Goal: Information Seeking & Learning: Learn about a topic

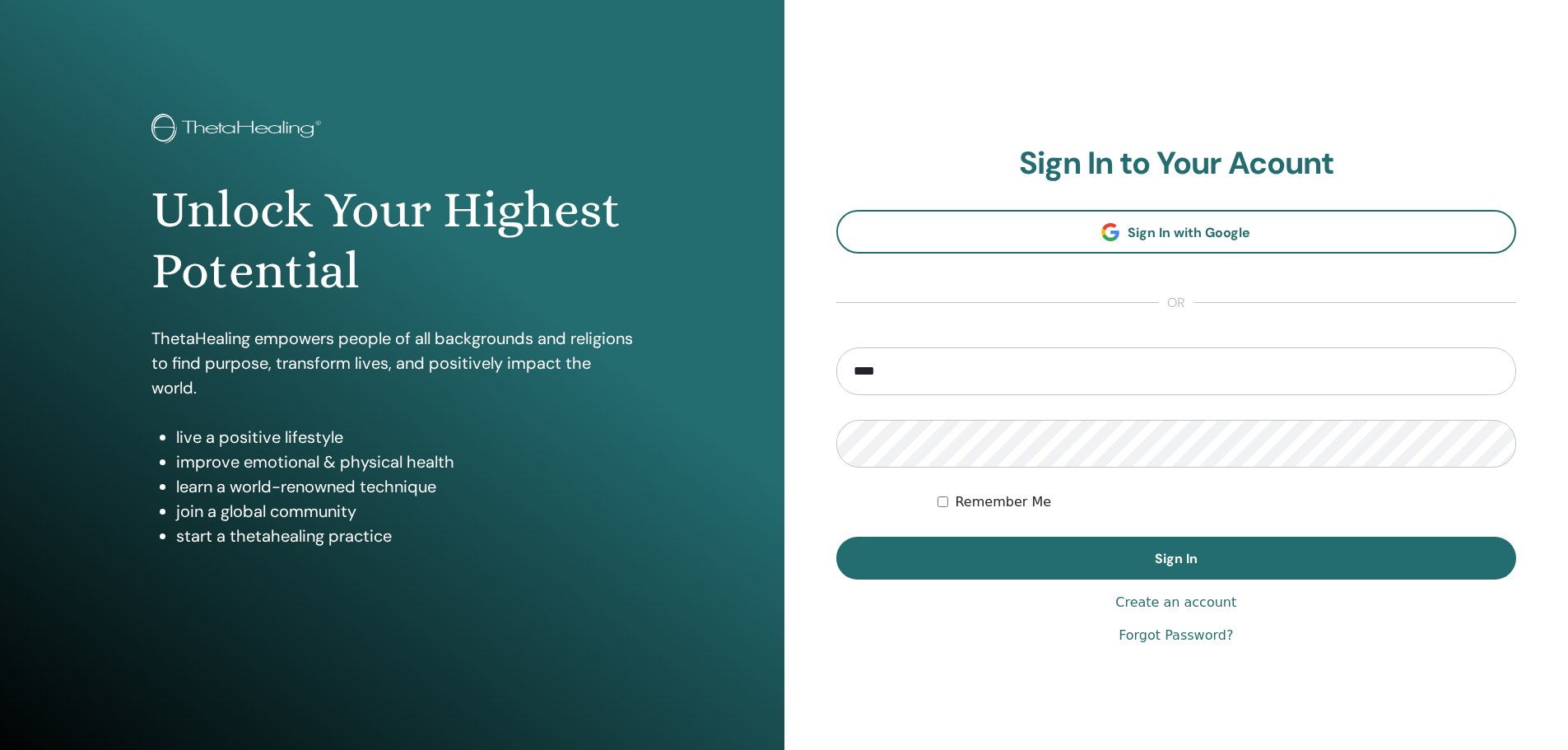
type input "**********"
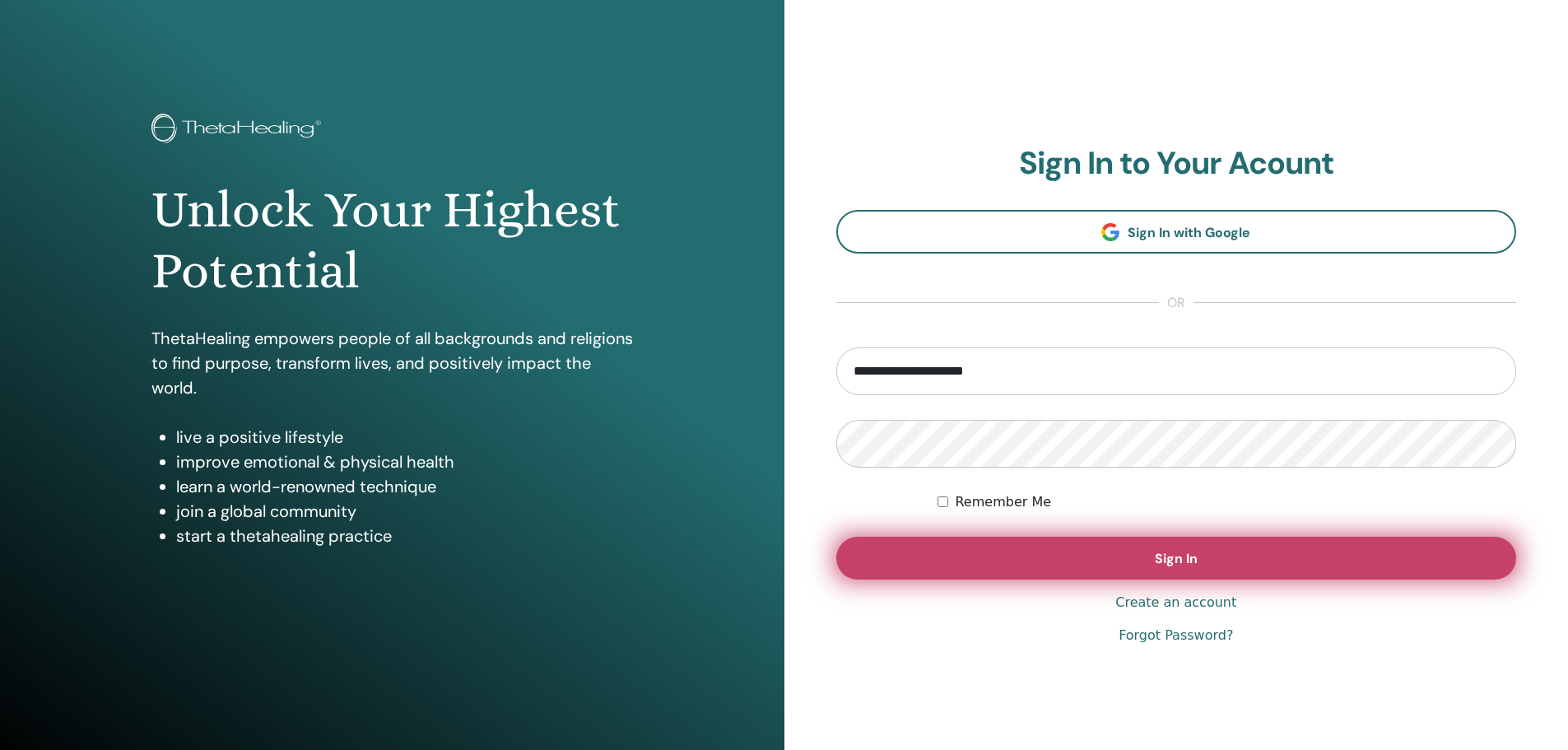
click at [1131, 564] on button "Sign In" at bounding box center [1176, 558] width 681 height 43
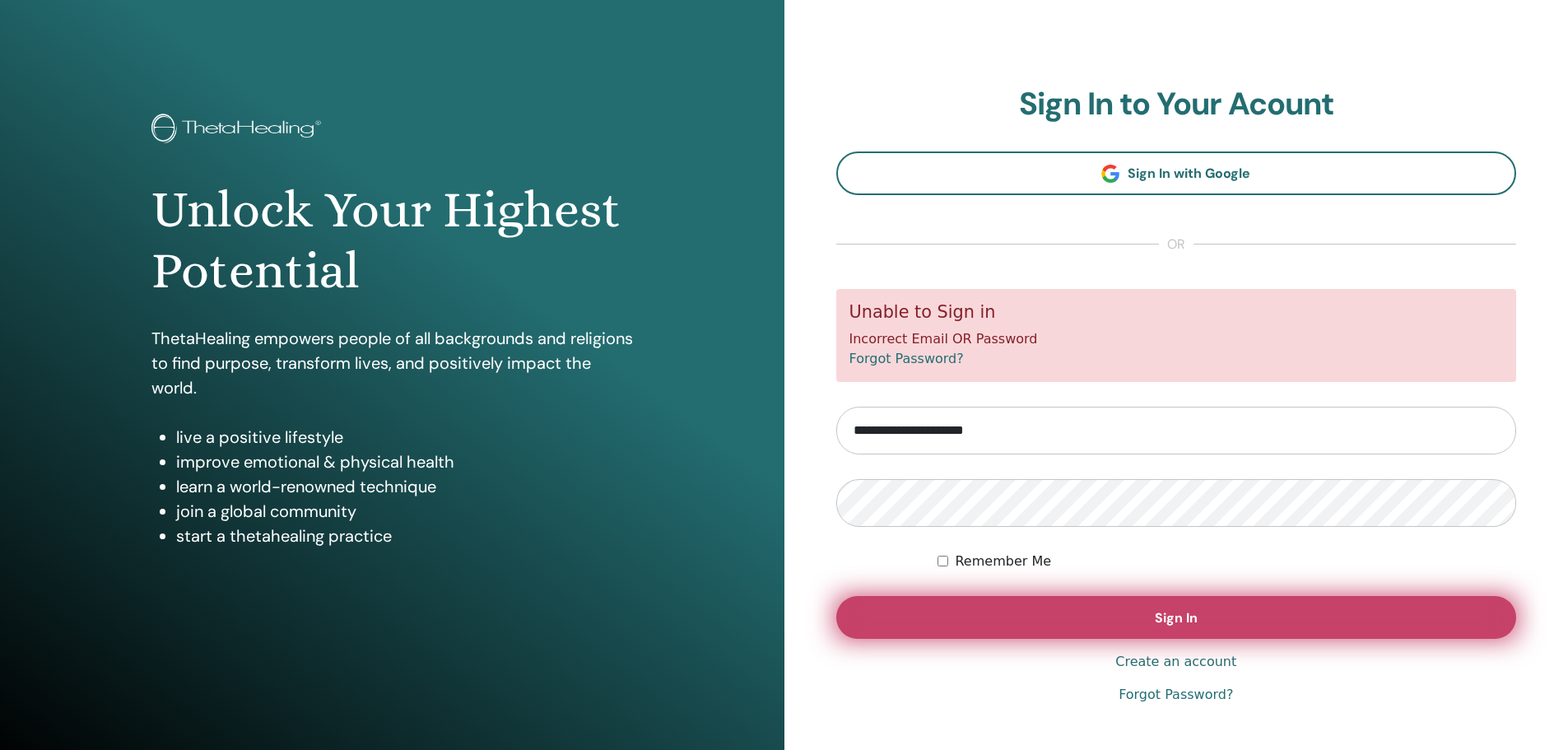
click at [1195, 608] on button "Sign In" at bounding box center [1176, 617] width 681 height 43
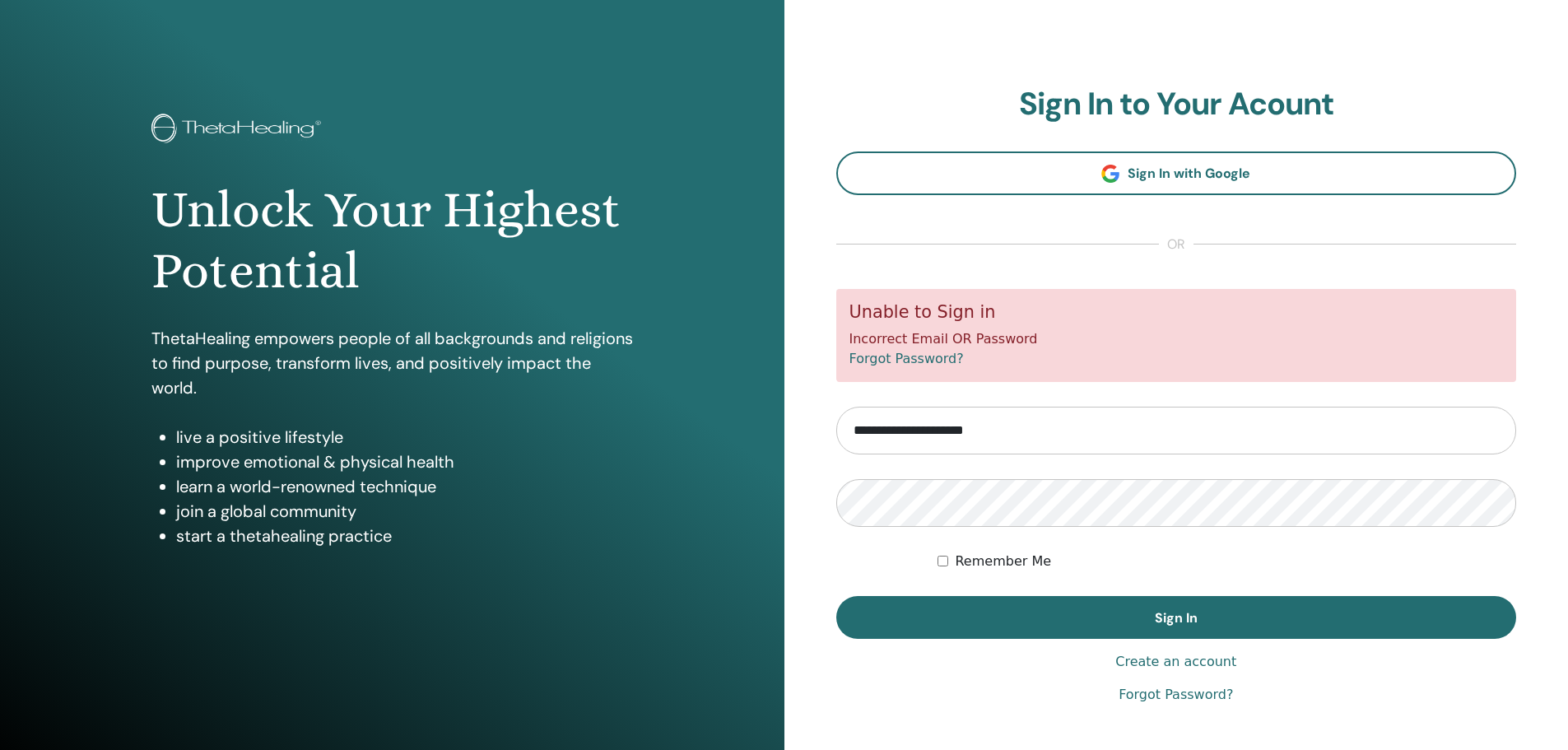
click at [1181, 692] on link "Forgot Password?" at bounding box center [1176, 695] width 115 height 20
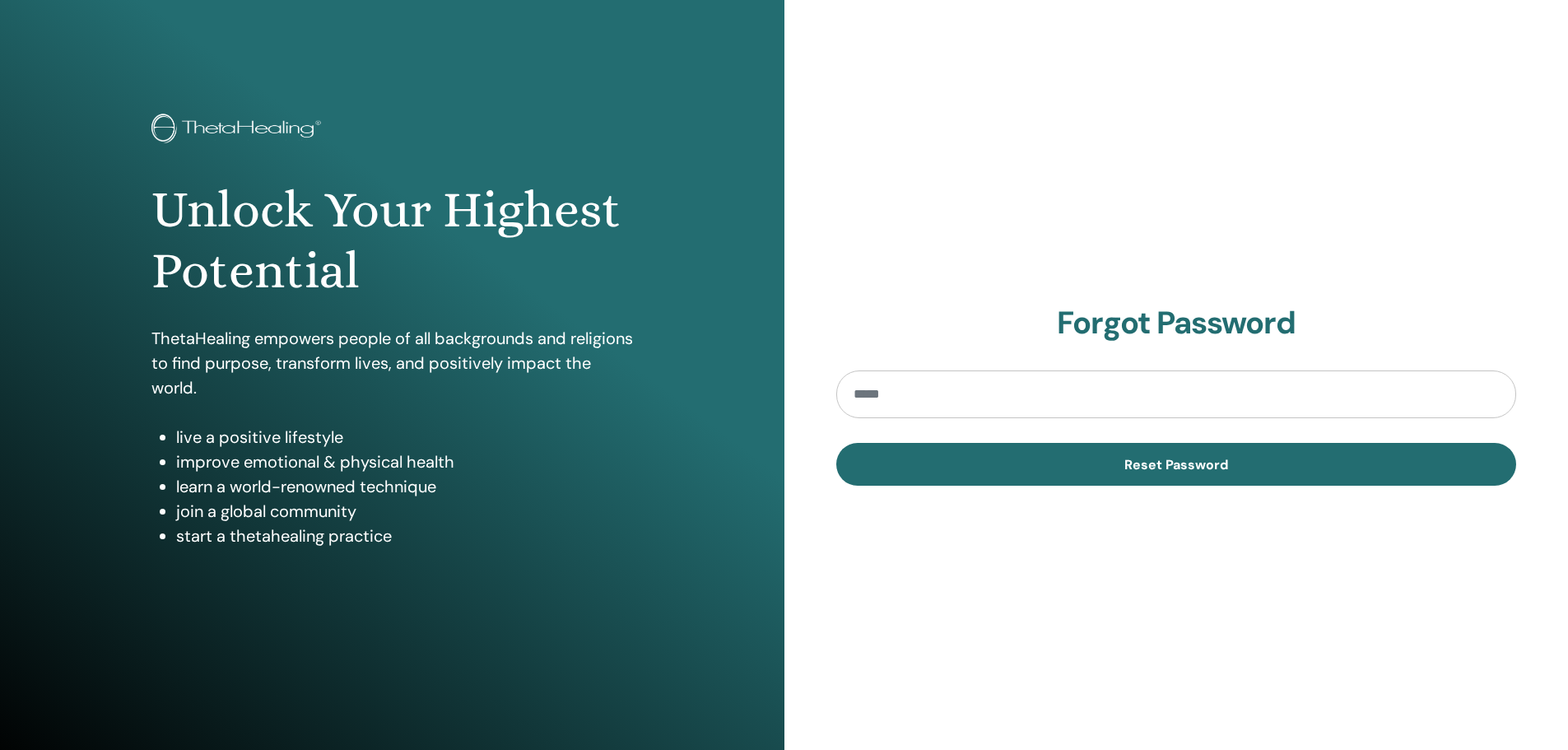
click at [907, 402] on input "email" at bounding box center [1176, 395] width 681 height 48
type input "**********"
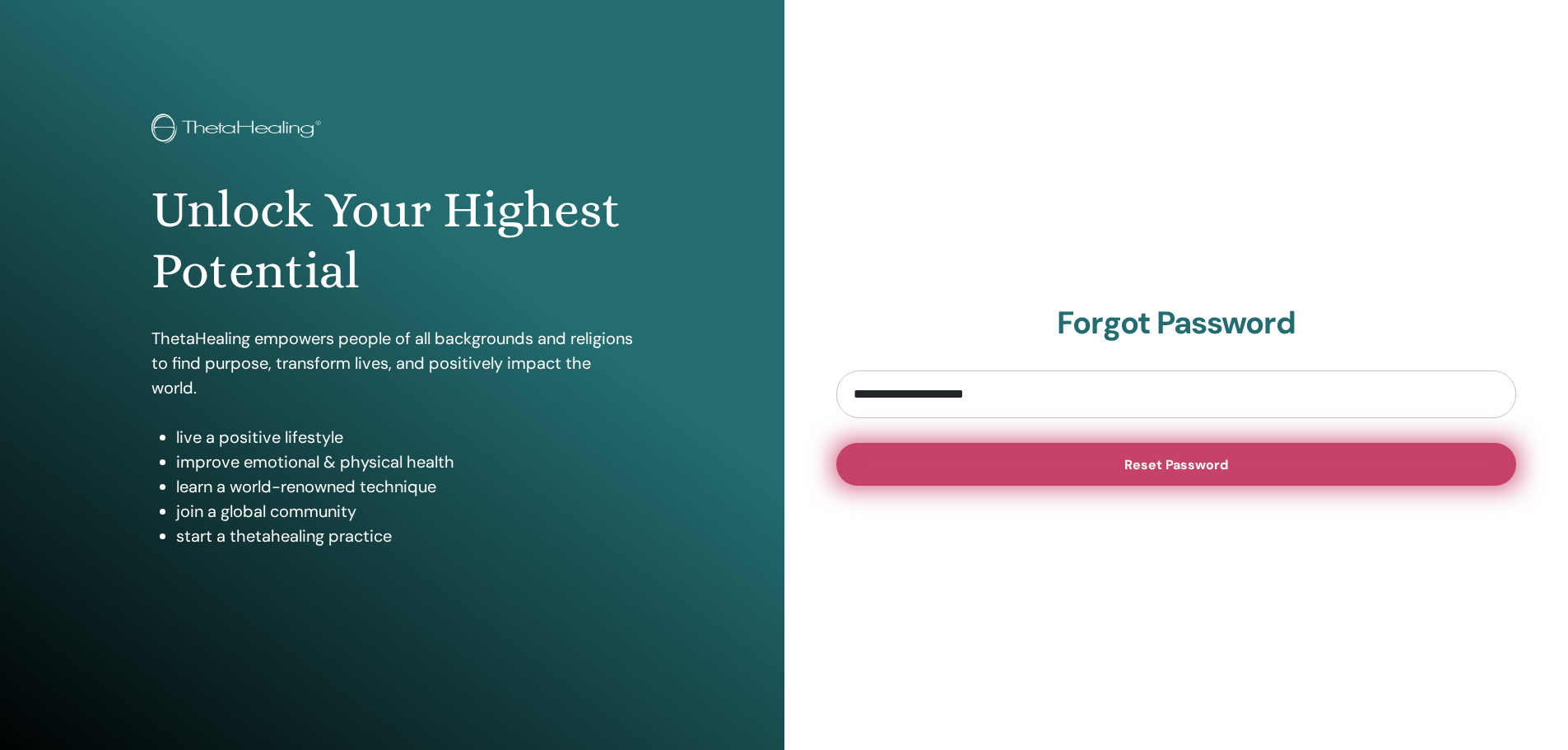
click at [1216, 464] on span "Reset Password" at bounding box center [1176, 464] width 104 height 17
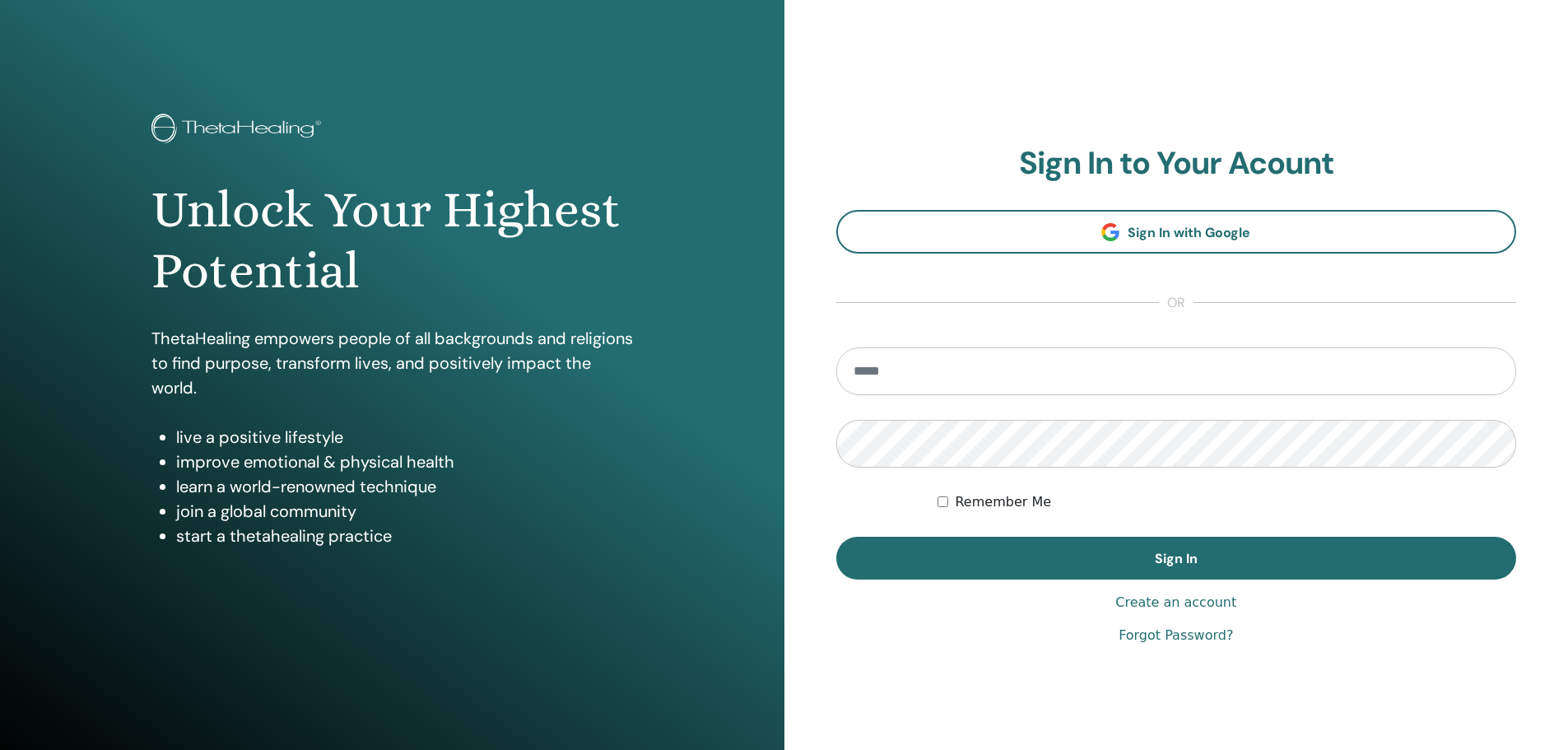
click at [900, 375] on input "email" at bounding box center [1176, 372] width 681 height 48
type input "**********"
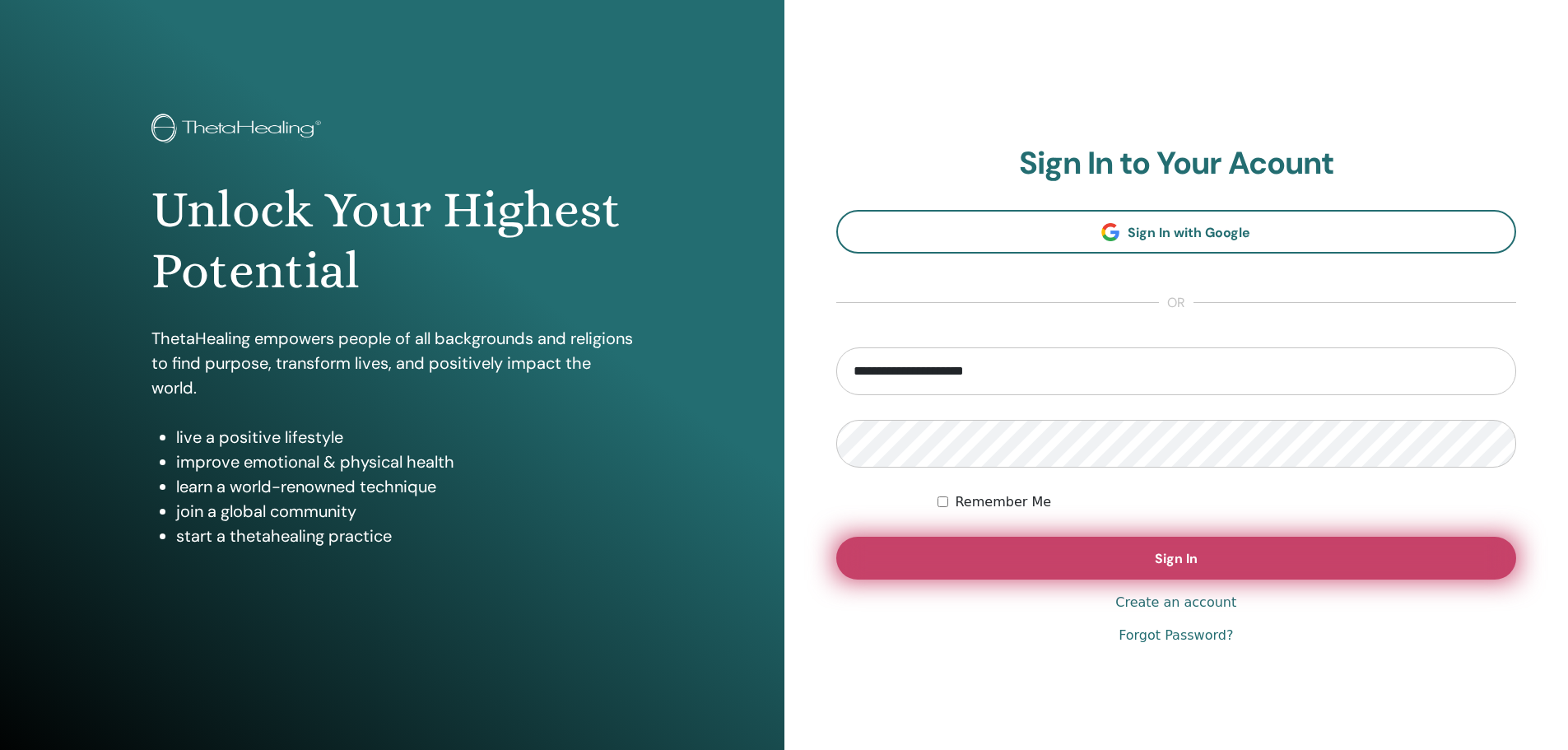
click at [1179, 556] on span "Sign In" at bounding box center [1176, 559] width 43 height 17
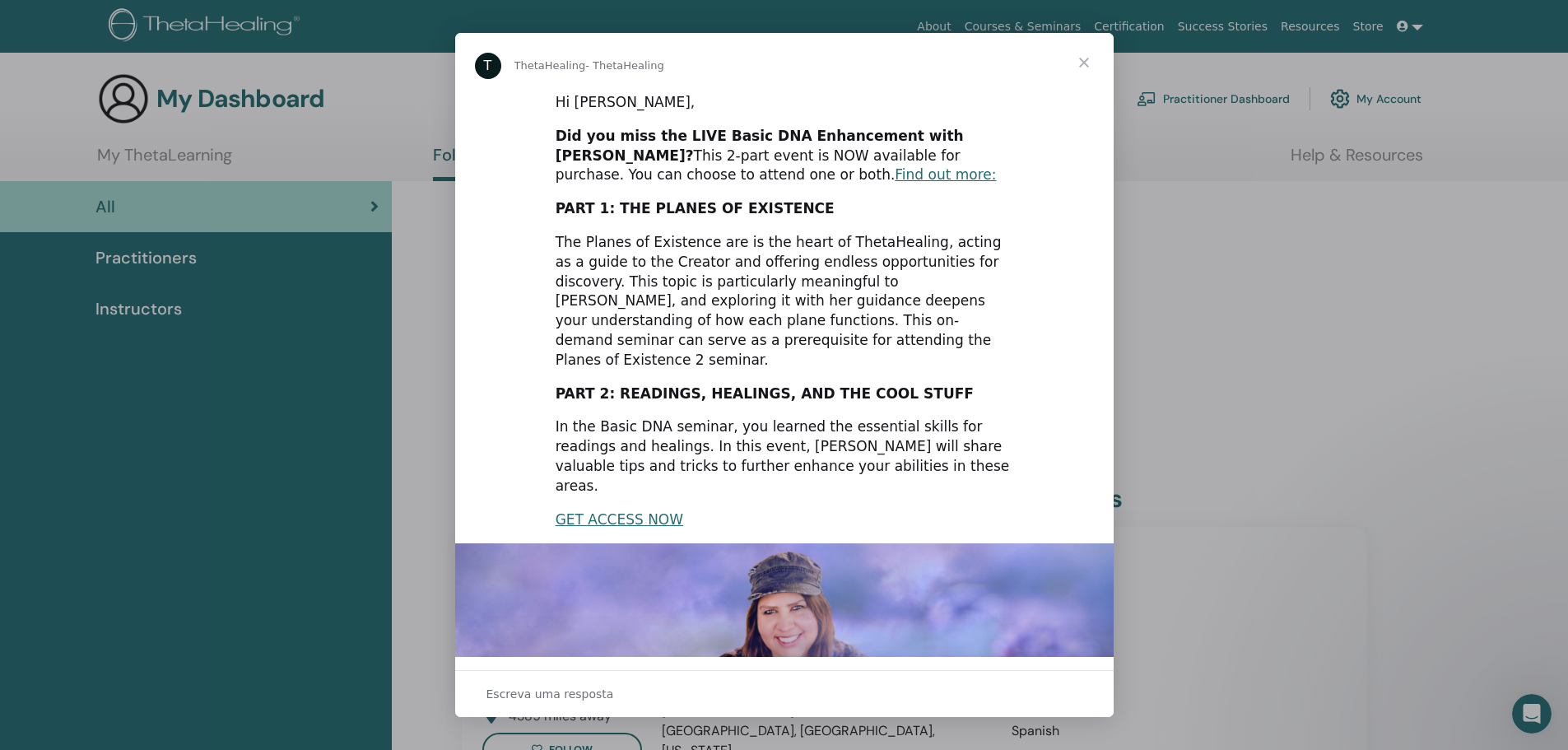
click at [1084, 57] on span "Fechar" at bounding box center [1084, 62] width 59 height 59
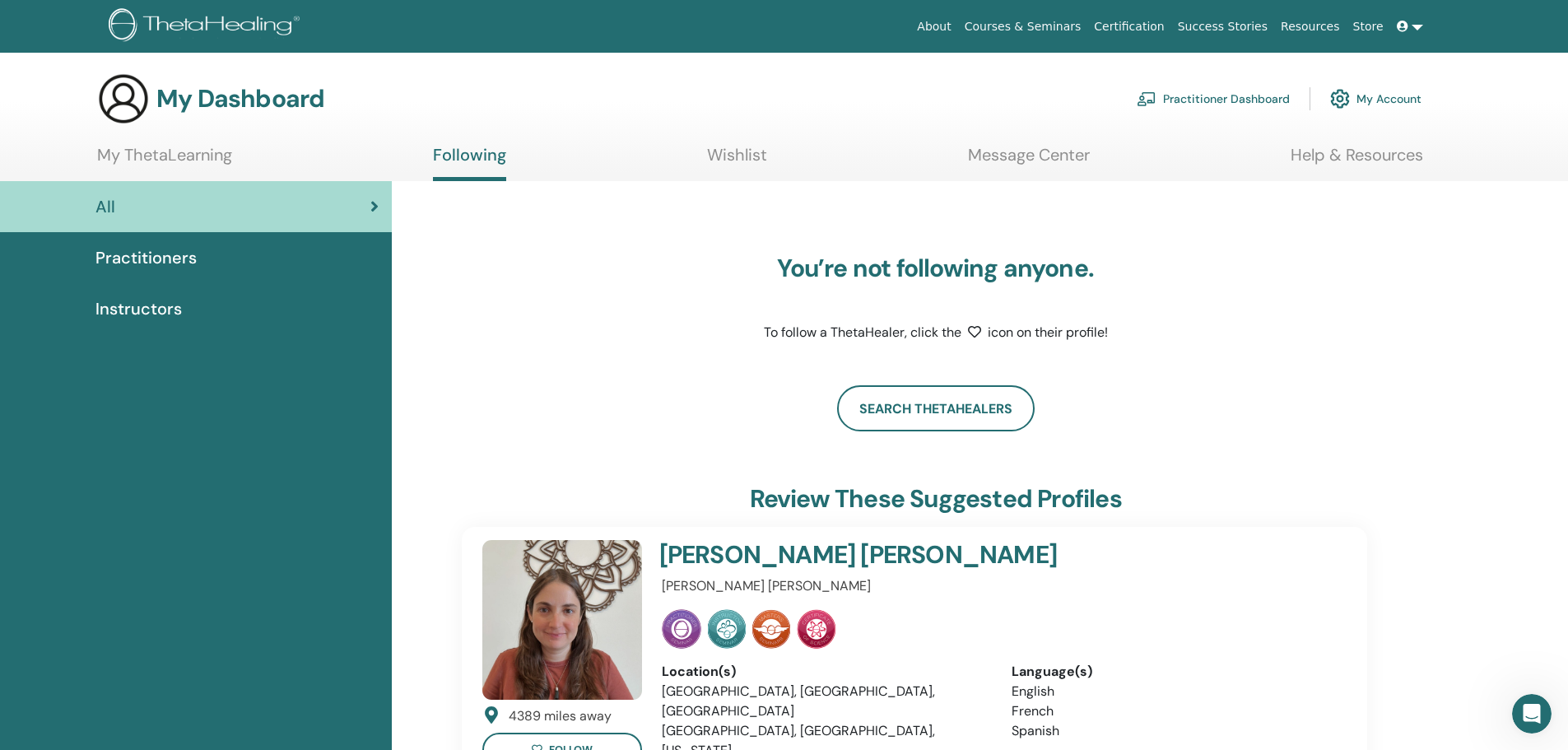
click at [1156, 24] on link "Certification" at bounding box center [1128, 27] width 83 height 31
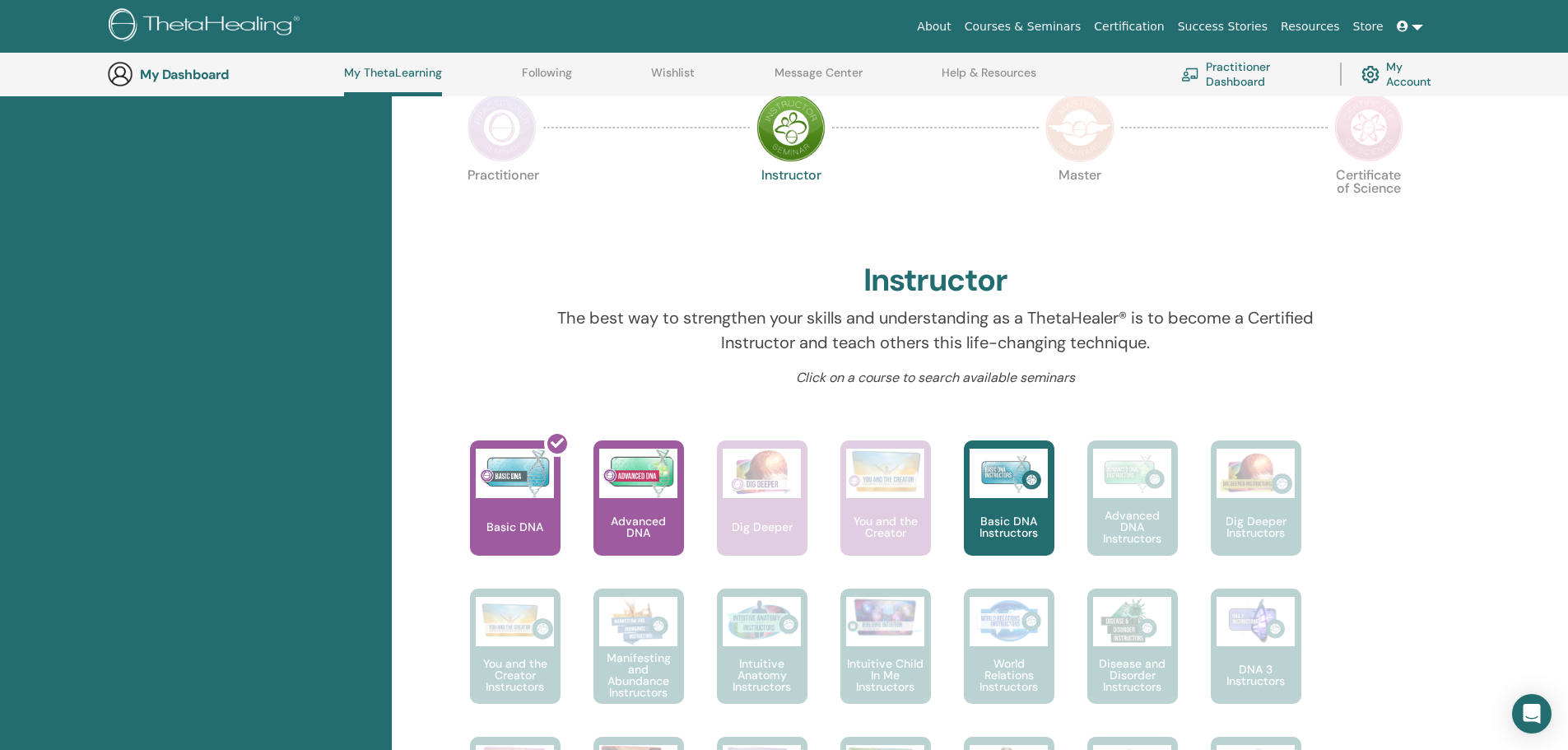
scroll to position [456, 0]
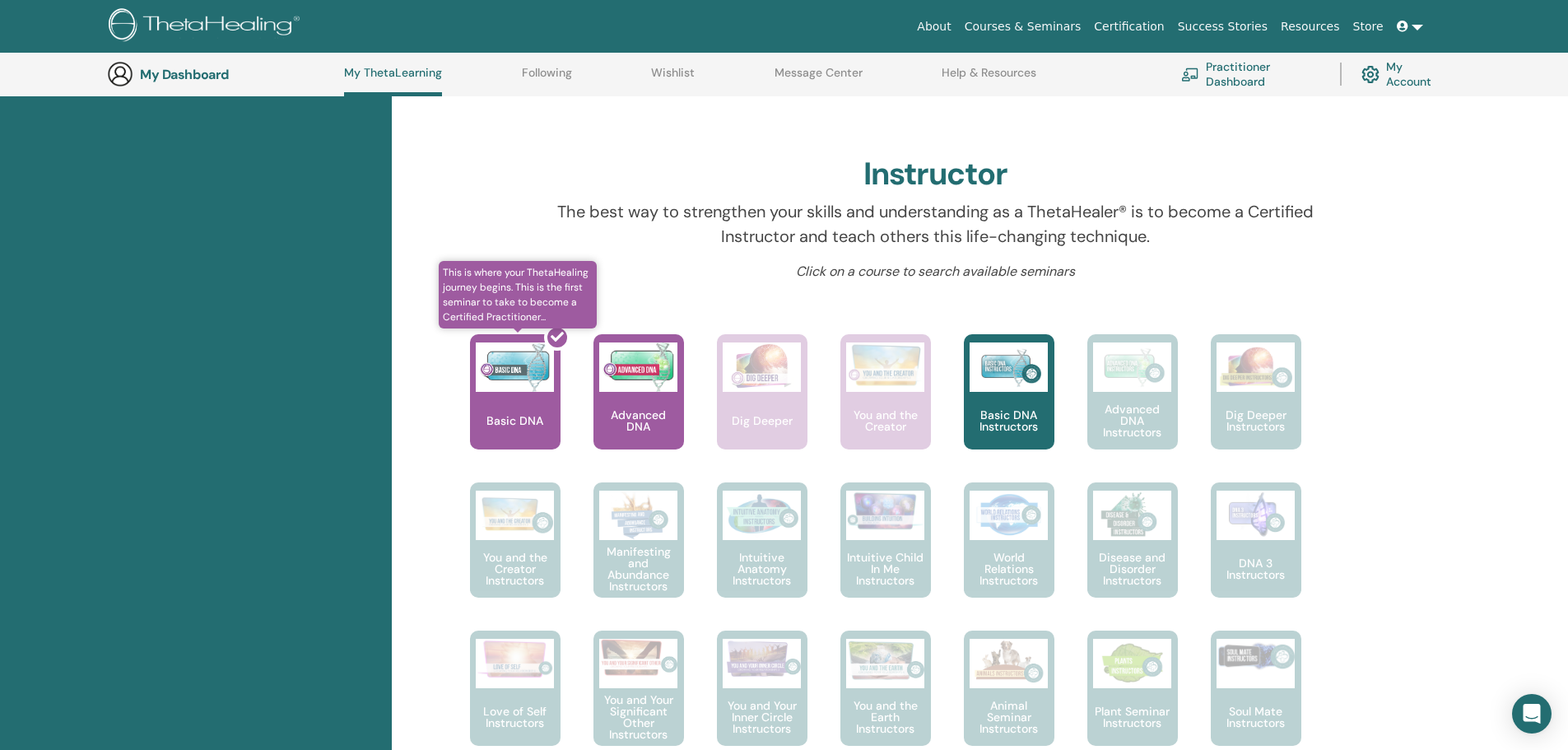
click at [503, 408] on div at bounding box center [524, 398] width 91 height 148
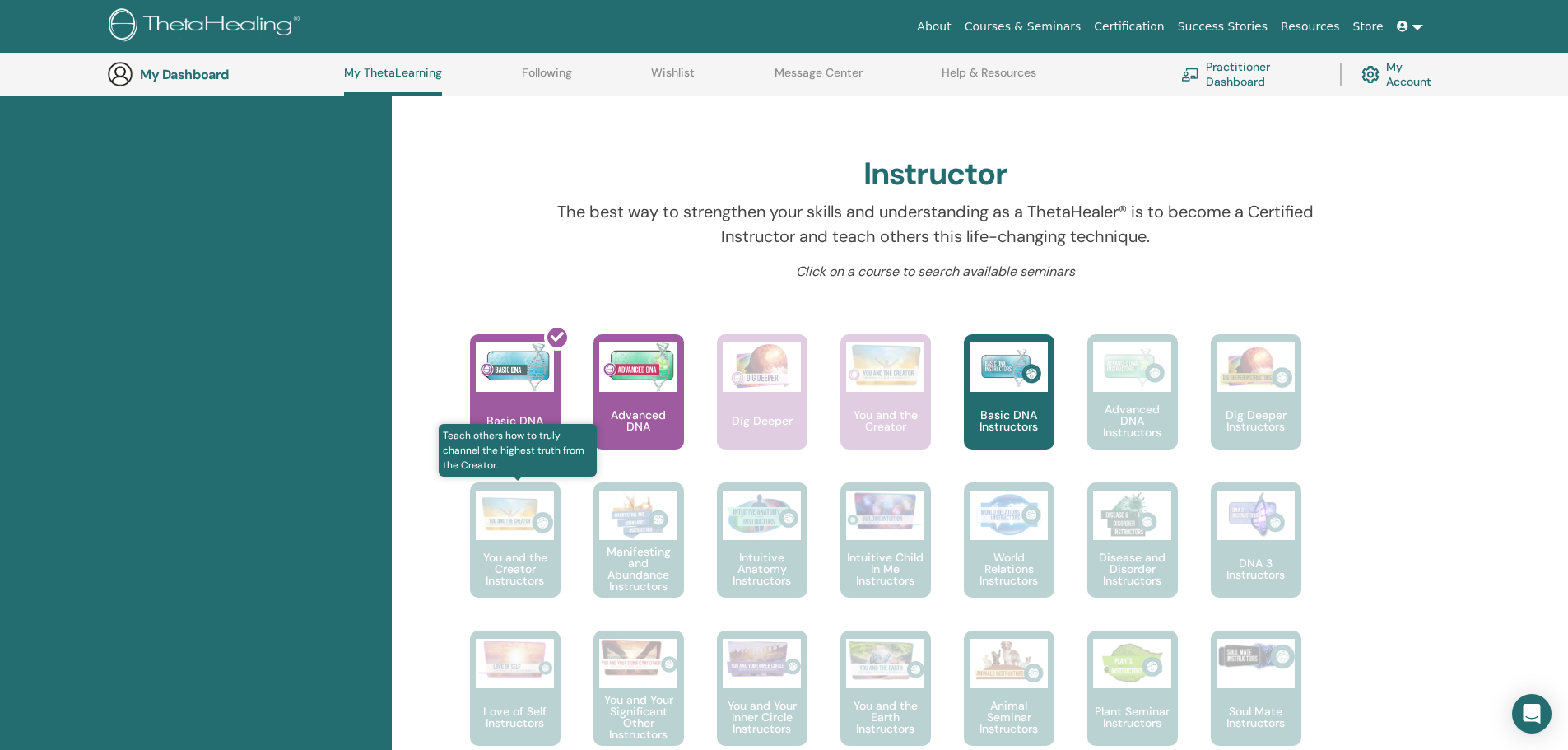
scroll to position [456, 0]
click at [997, 71] on link "Help & Resources" at bounding box center [988, 79] width 95 height 27
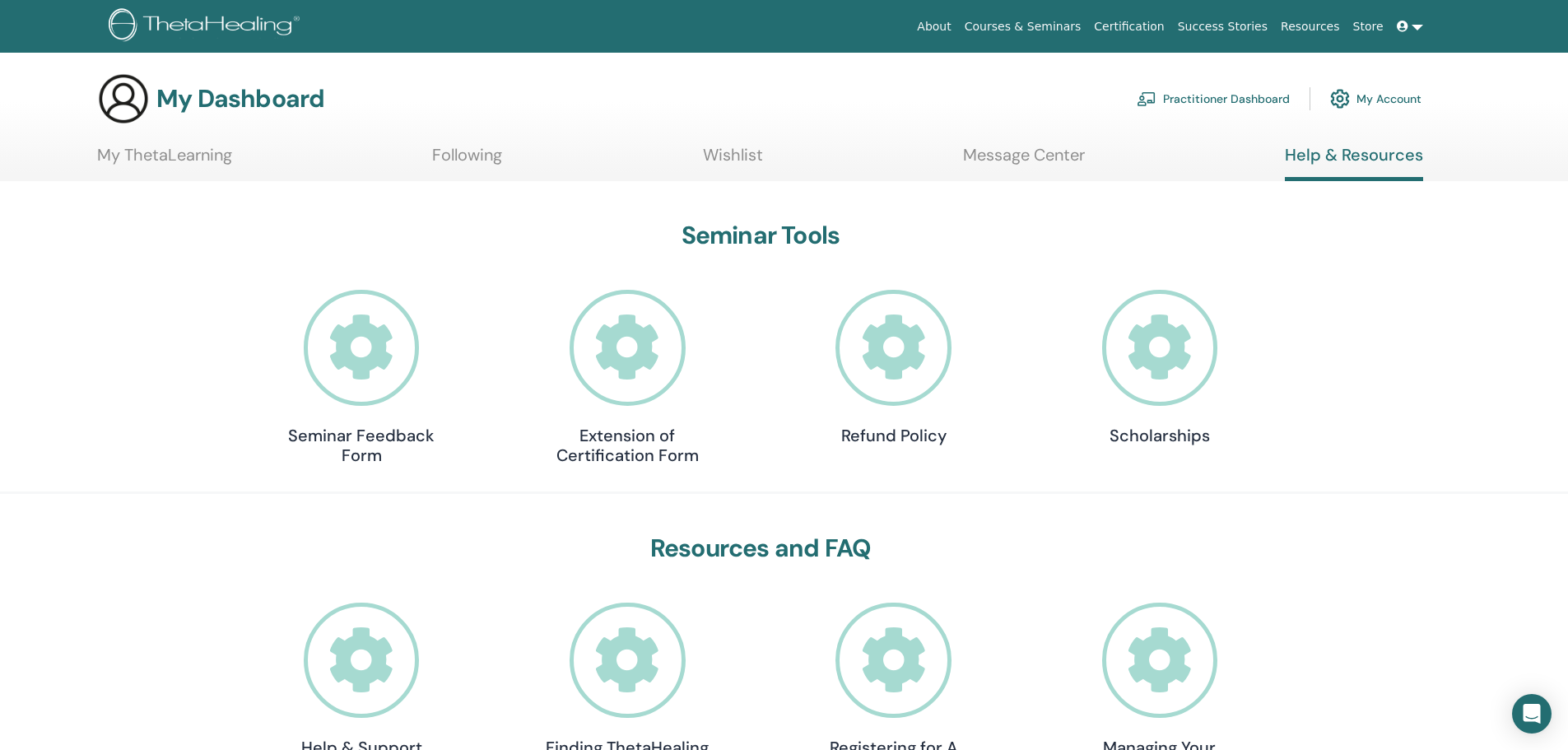
click at [627, 443] on h4 "Extension of Certification Form" at bounding box center [626, 445] width 164 height 39
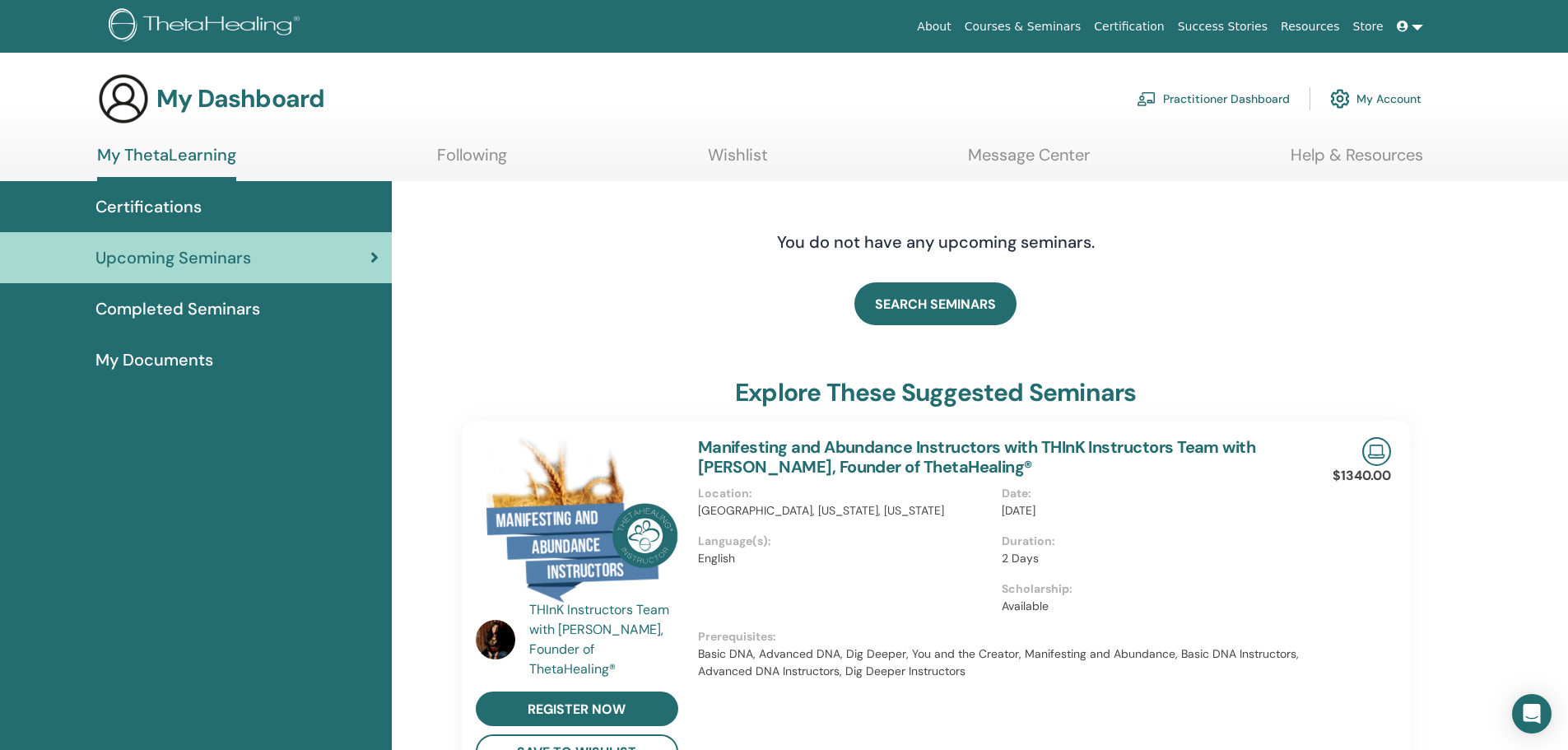
click at [1189, 94] on link "Practitioner Dashboard" at bounding box center [1213, 98] width 153 height 36
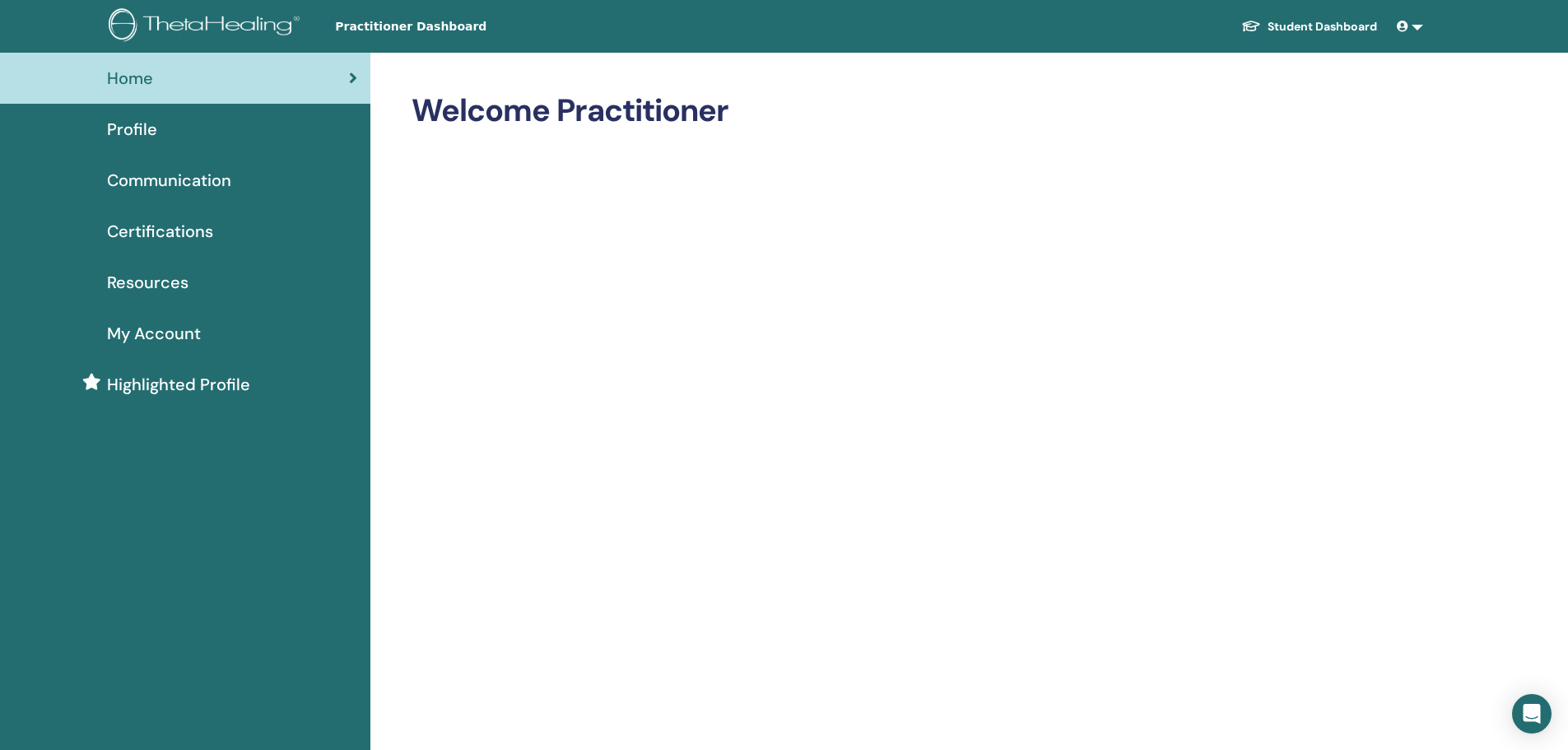
click at [158, 230] on span "Certifications" at bounding box center [159, 231] width 106 height 25
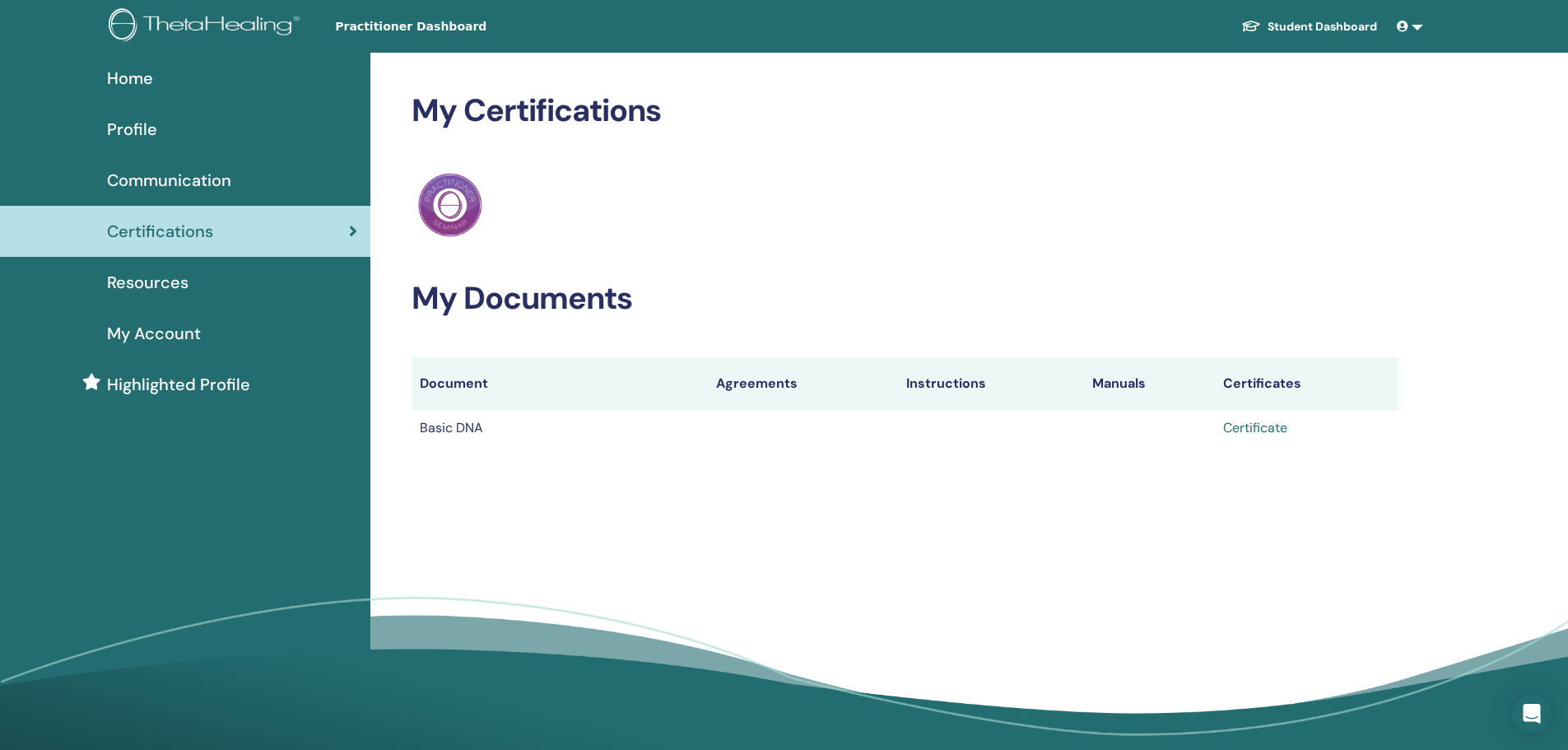
click at [1265, 426] on link "Certificate" at bounding box center [1255, 428] width 64 height 17
